Goal: Information Seeking & Learning: Learn about a topic

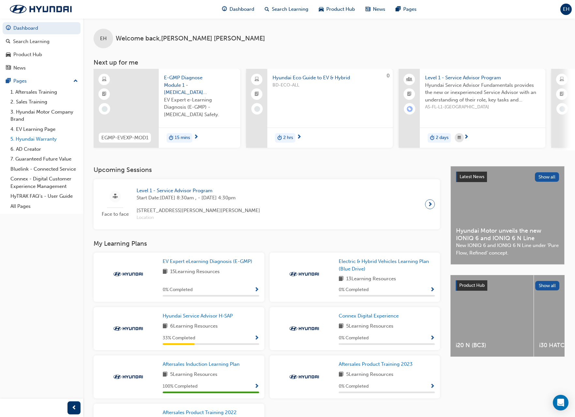
click at [29, 139] on link "5. Hyundai Warranty" at bounding box center [44, 139] width 73 height 10
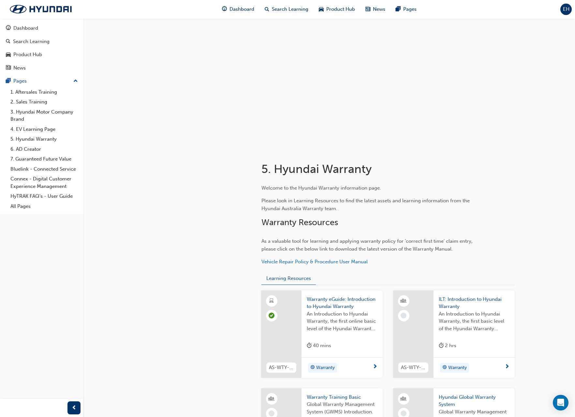
click at [316, 327] on span "An Introduction to Hyundai Warranty, the first online basic level of the Hyunda…" at bounding box center [342, 321] width 71 height 22
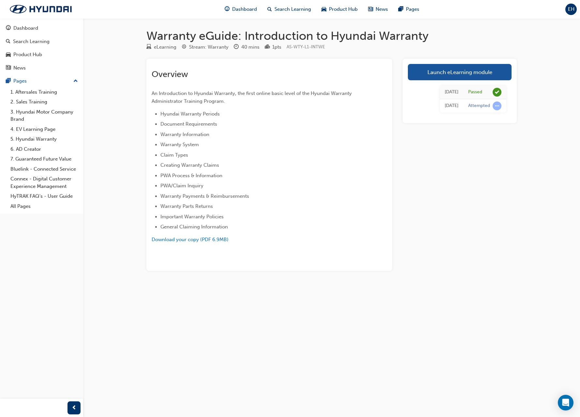
click at [433, 61] on div "Launch eLearning module [DATE] Passed [DATE] Attempted" at bounding box center [460, 91] width 114 height 64
click at [436, 71] on link "Launch eLearning module" at bounding box center [460, 72] width 104 height 16
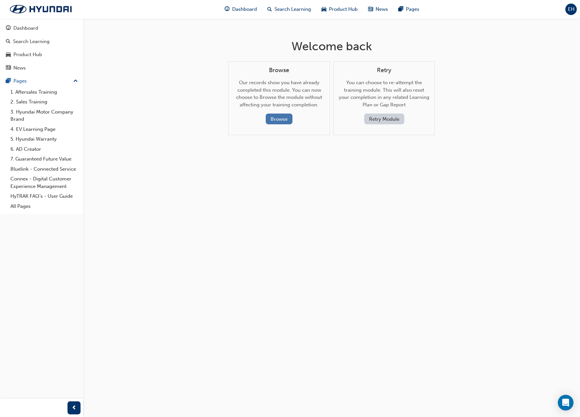
click at [274, 120] on button "Browse" at bounding box center [279, 118] width 27 height 11
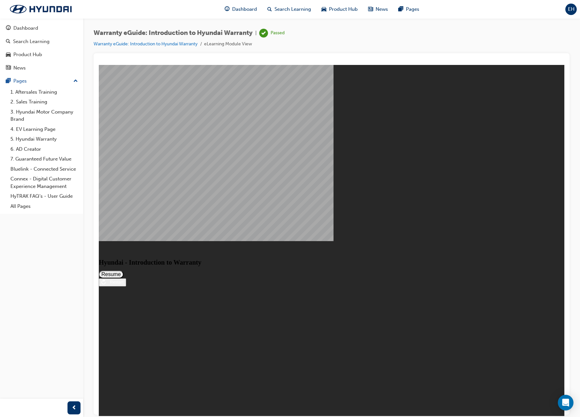
click at [124, 270] on button "Resume" at bounding box center [111, 274] width 25 height 8
